Goal: Find specific page/section: Find specific page/section

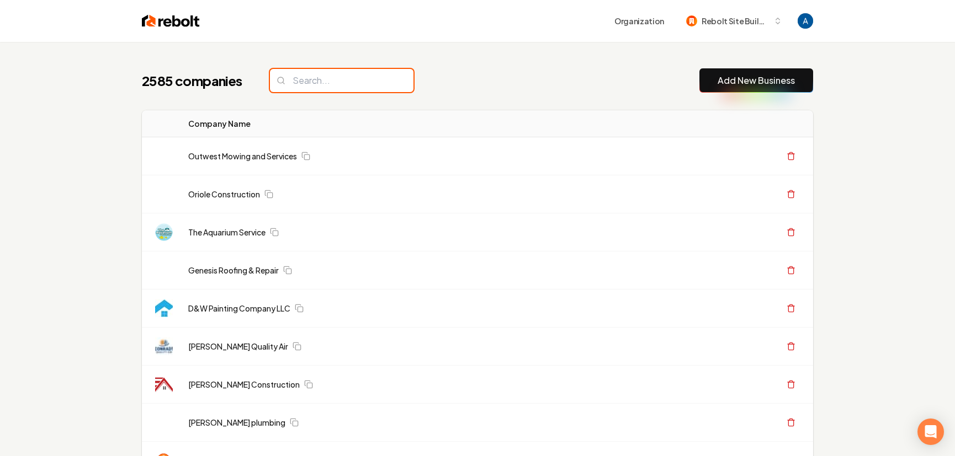
click at [348, 82] on input "search" at bounding box center [342, 80] width 144 height 23
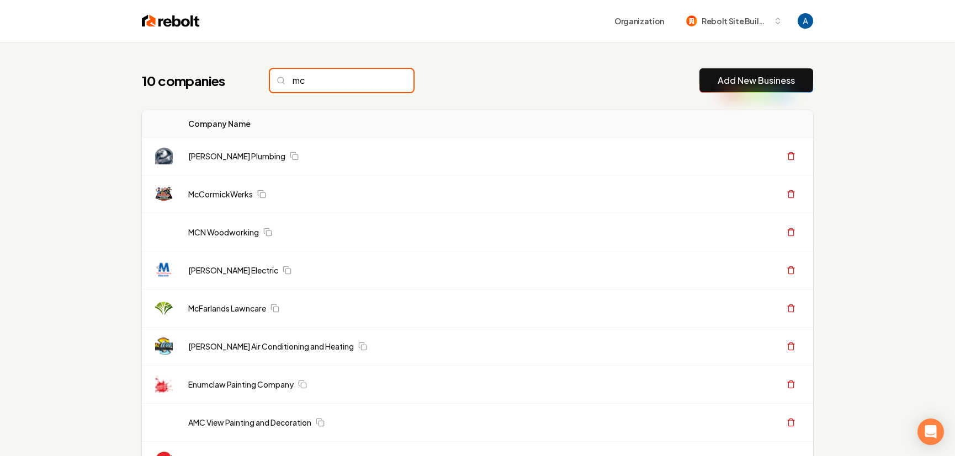
type input "m"
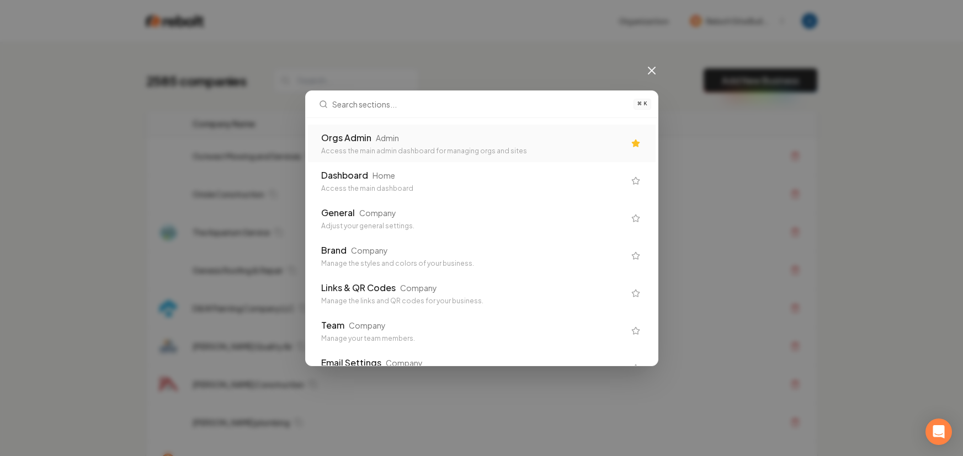
click at [395, 141] on div "Admin" at bounding box center [387, 137] width 23 height 11
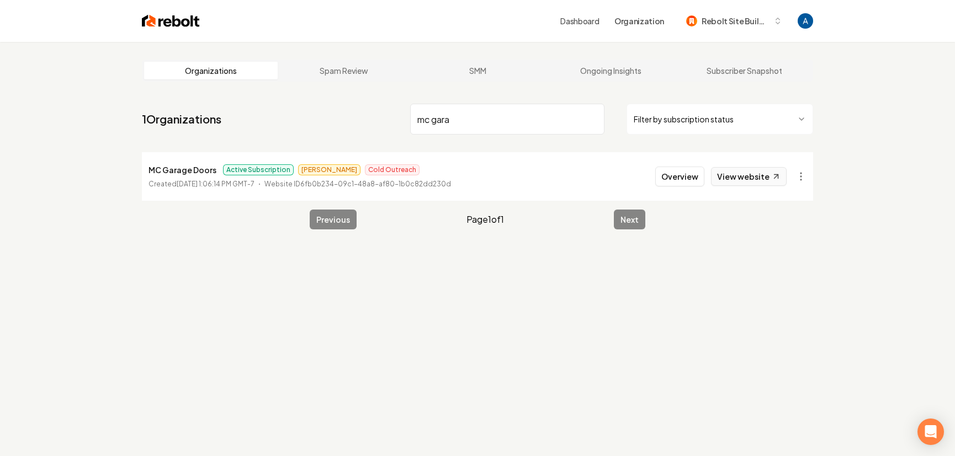
type input "mc gara"
click at [744, 176] on link "View website" at bounding box center [749, 176] width 76 height 19
click at [751, 170] on link "View website" at bounding box center [749, 176] width 76 height 19
